Goal: Information Seeking & Learning: Learn about a topic

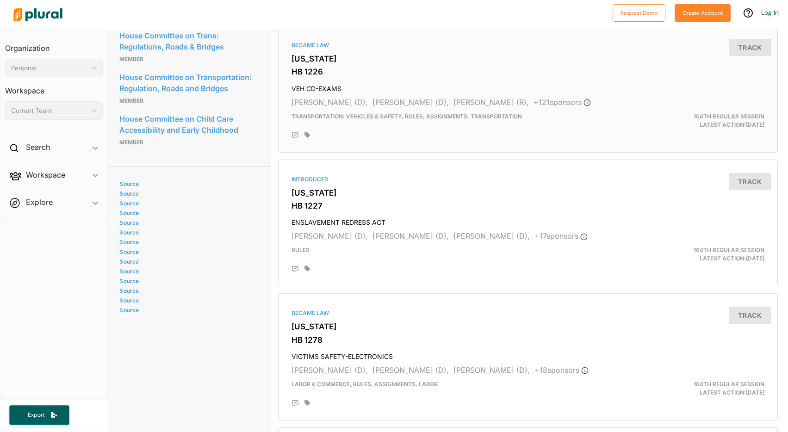
scroll to position [765, 0]
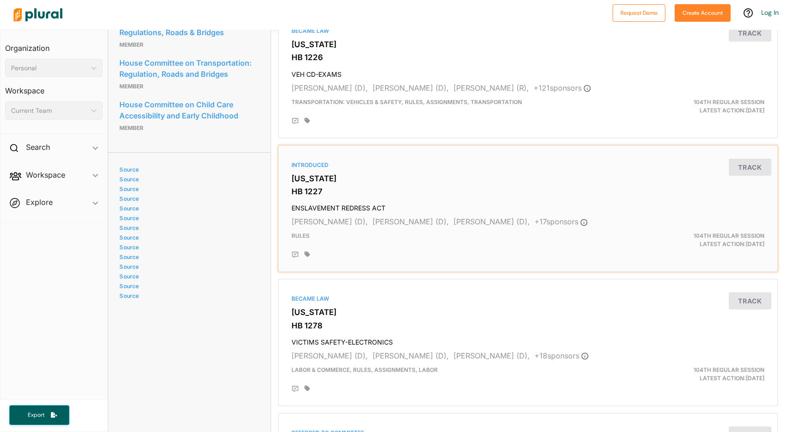
click at [334, 200] on h4 "ENSLAVEMENT REDRESS ACT" at bounding box center [528, 206] width 473 height 12
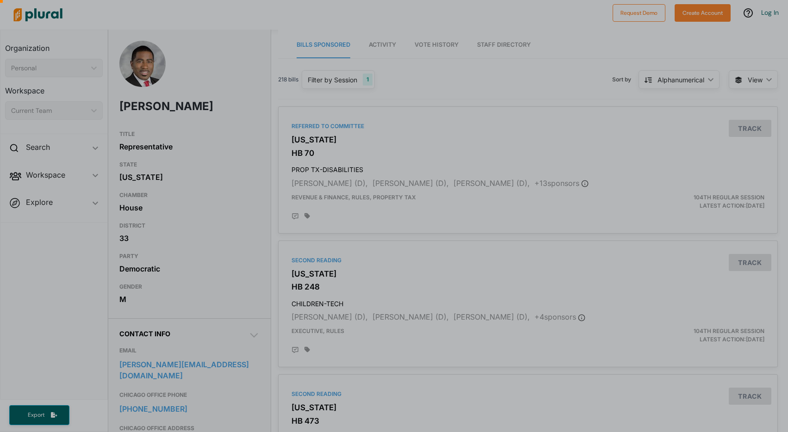
click at [664, 285] on div at bounding box center [394, 284] width 788 height 295
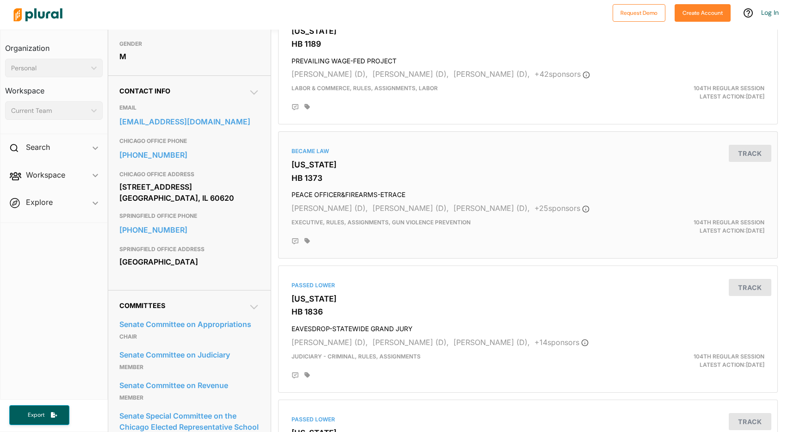
scroll to position [245, 0]
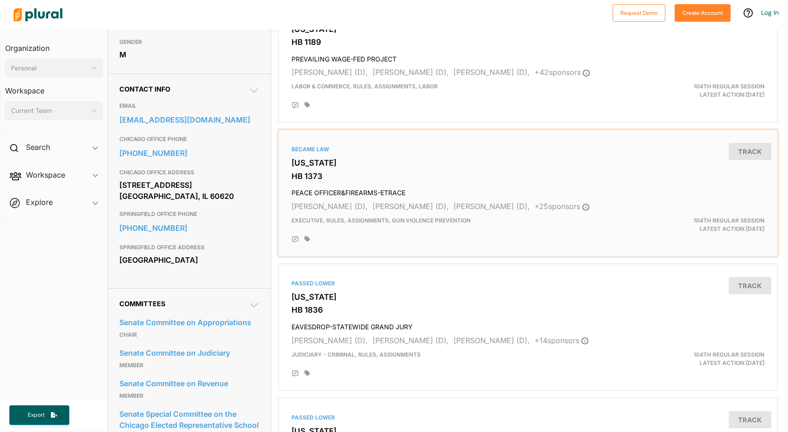
click at [397, 168] on div "Became Law Illinois HB 1373 PEACE OFFICER&FIREARMS-ETRACE Curtis Tarver (D), Bi…" at bounding box center [527, 193] width 491 height 119
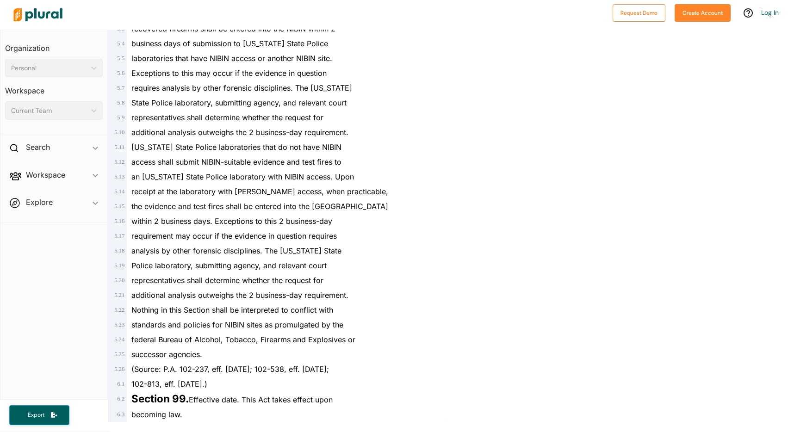
scroll to position [1756, 0]
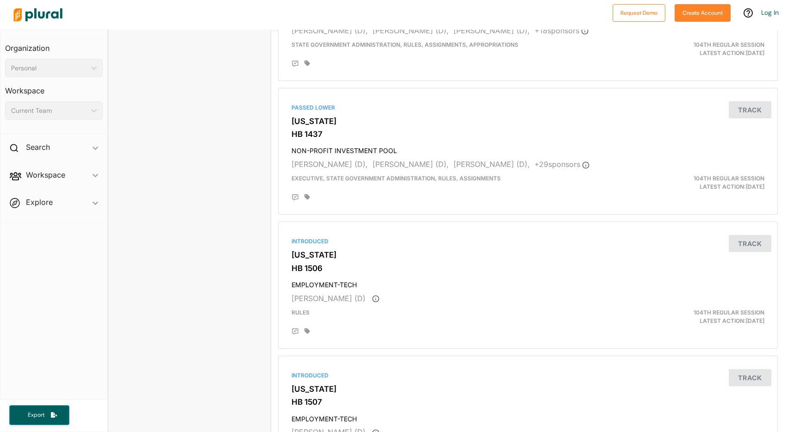
scroll to position [1760, 0]
click at [394, 125] on div "Passed Lower Illinois HB 1437 NON-PROFIT INVESTMENT POOL Rita Mayfield (D), Don…" at bounding box center [527, 152] width 491 height 119
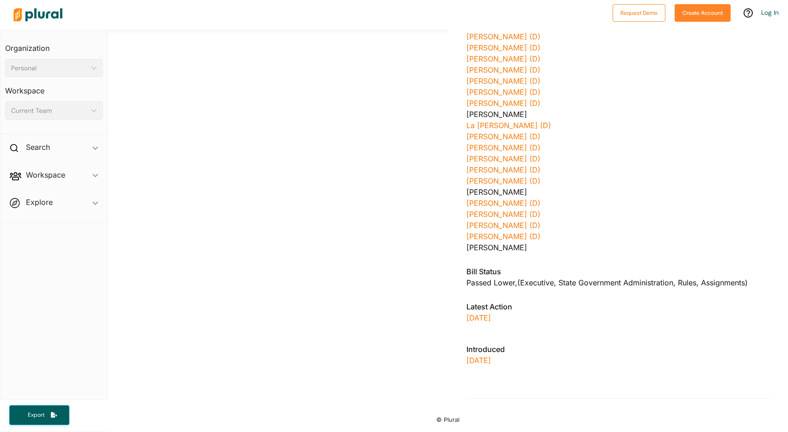
scroll to position [563, 0]
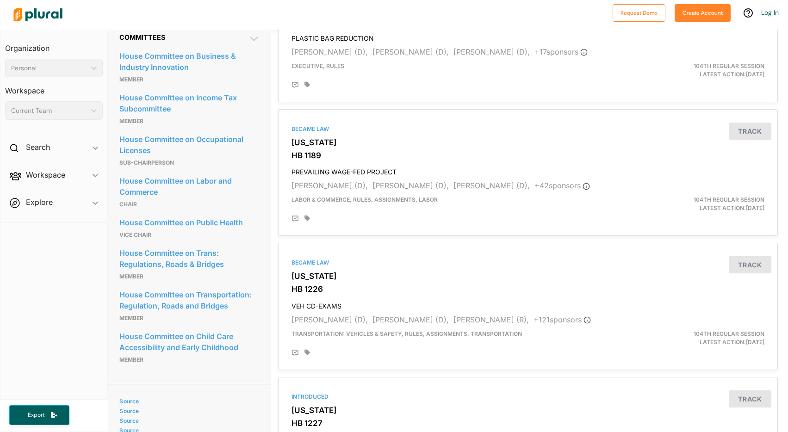
scroll to position [540, 0]
